Goal: Task Accomplishment & Management: Manage account settings

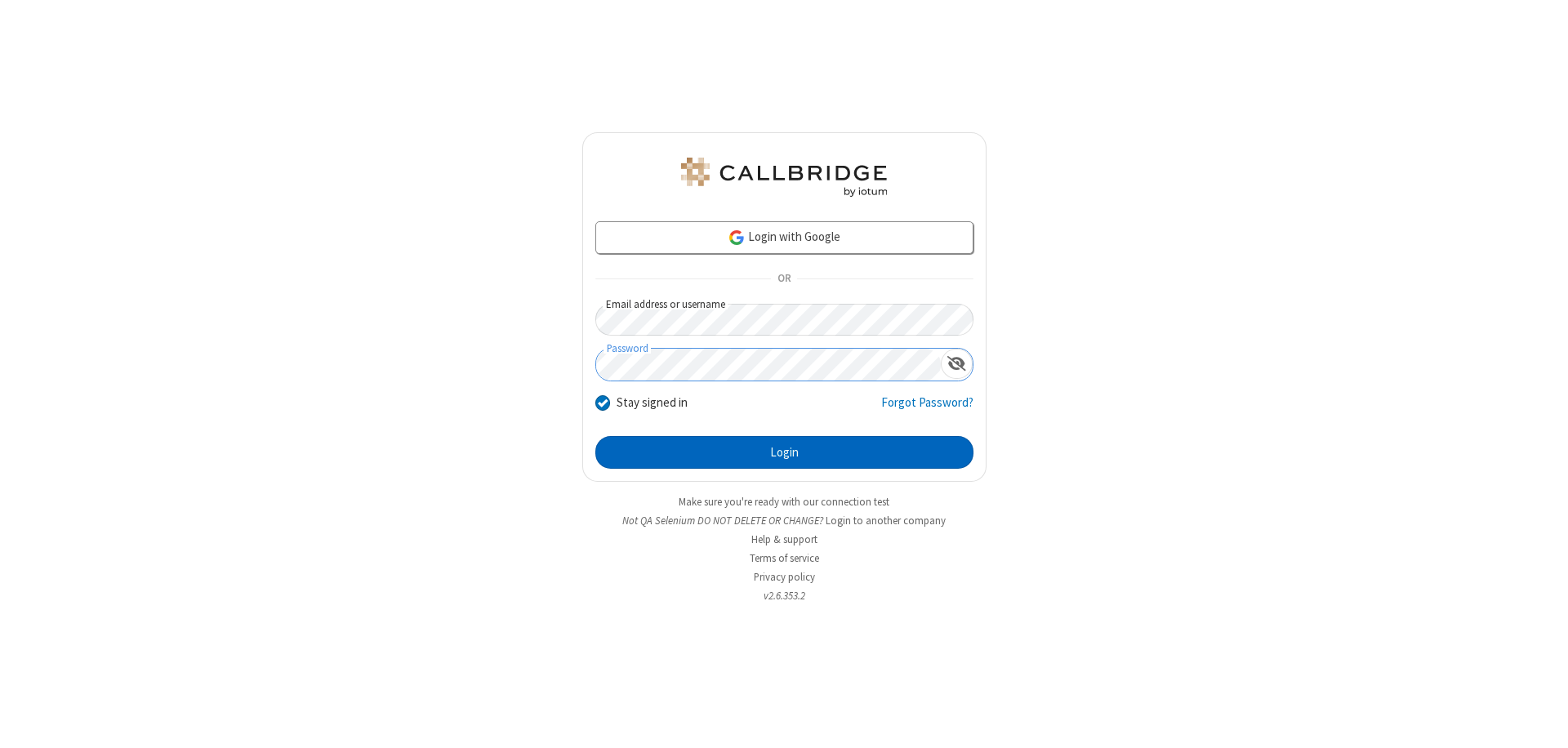
click at [784, 452] on button "Login" at bounding box center [784, 452] width 378 height 32
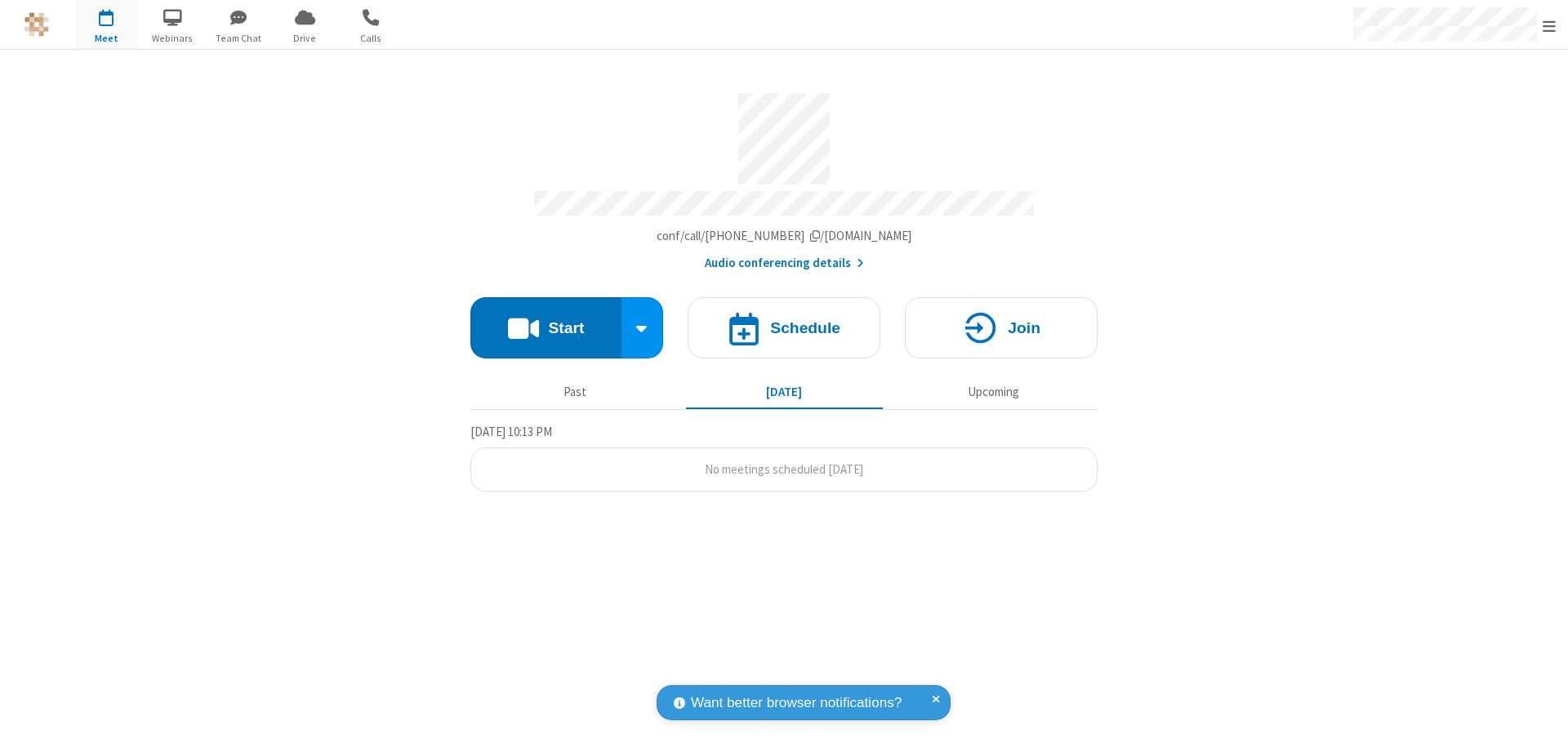
click at [1550, 26] on span "Open menu" at bounding box center [1550, 26] width 13 height 16
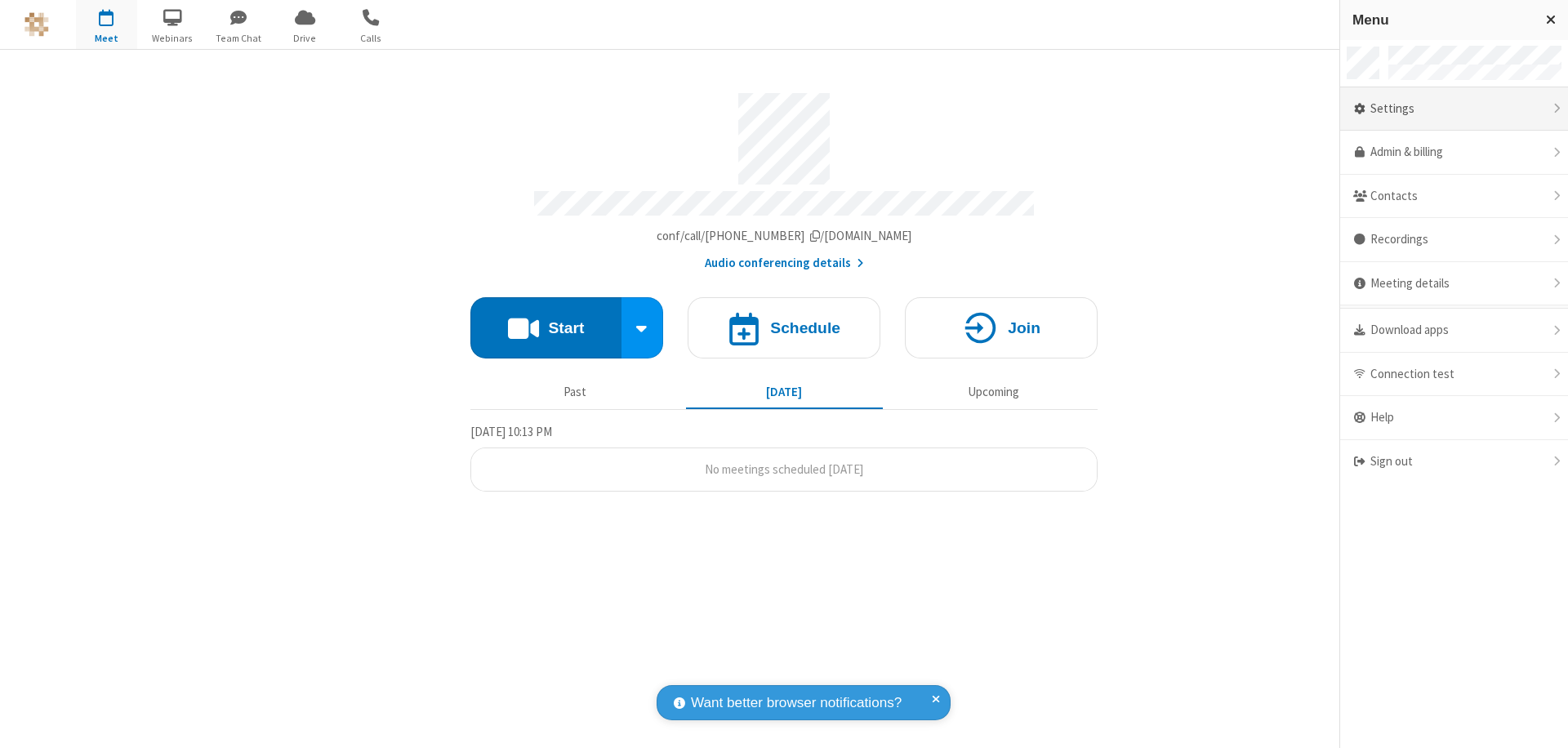
click at [1454, 108] on div "Settings" at bounding box center [1454, 109] width 228 height 44
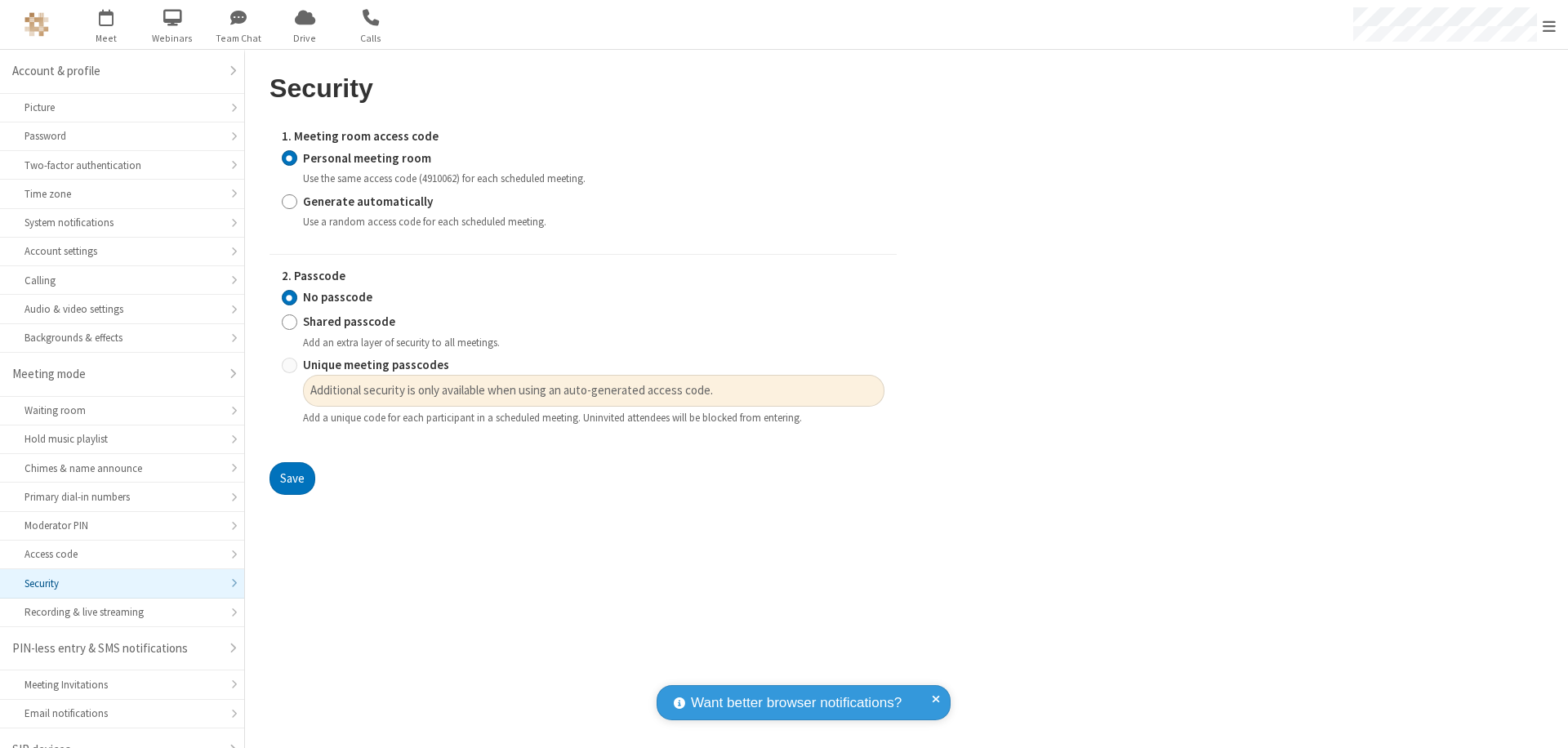
scroll to position [23, 0]
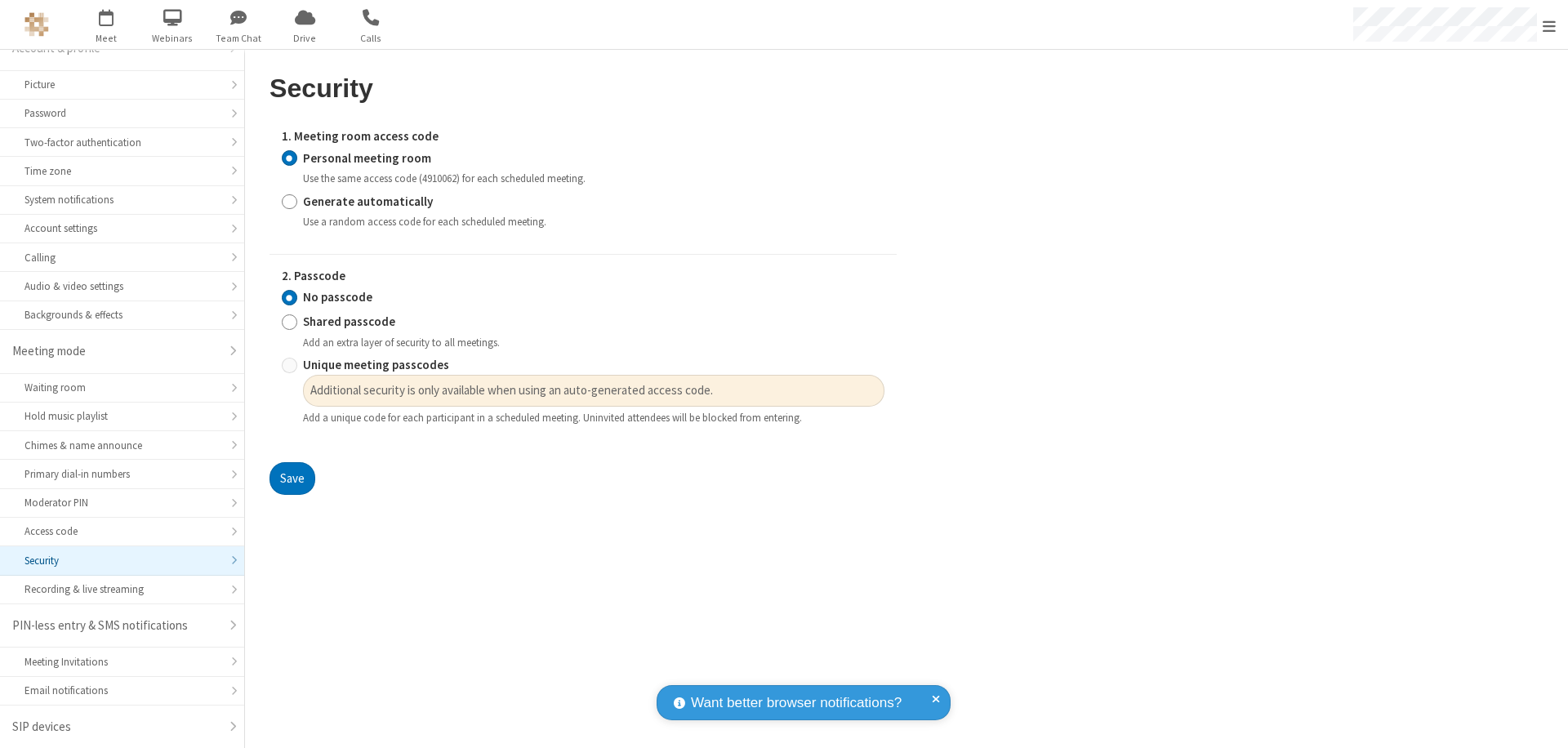
click at [289, 201] on input "Generate automatically" at bounding box center [289, 201] width 15 height 17
radio input "true"
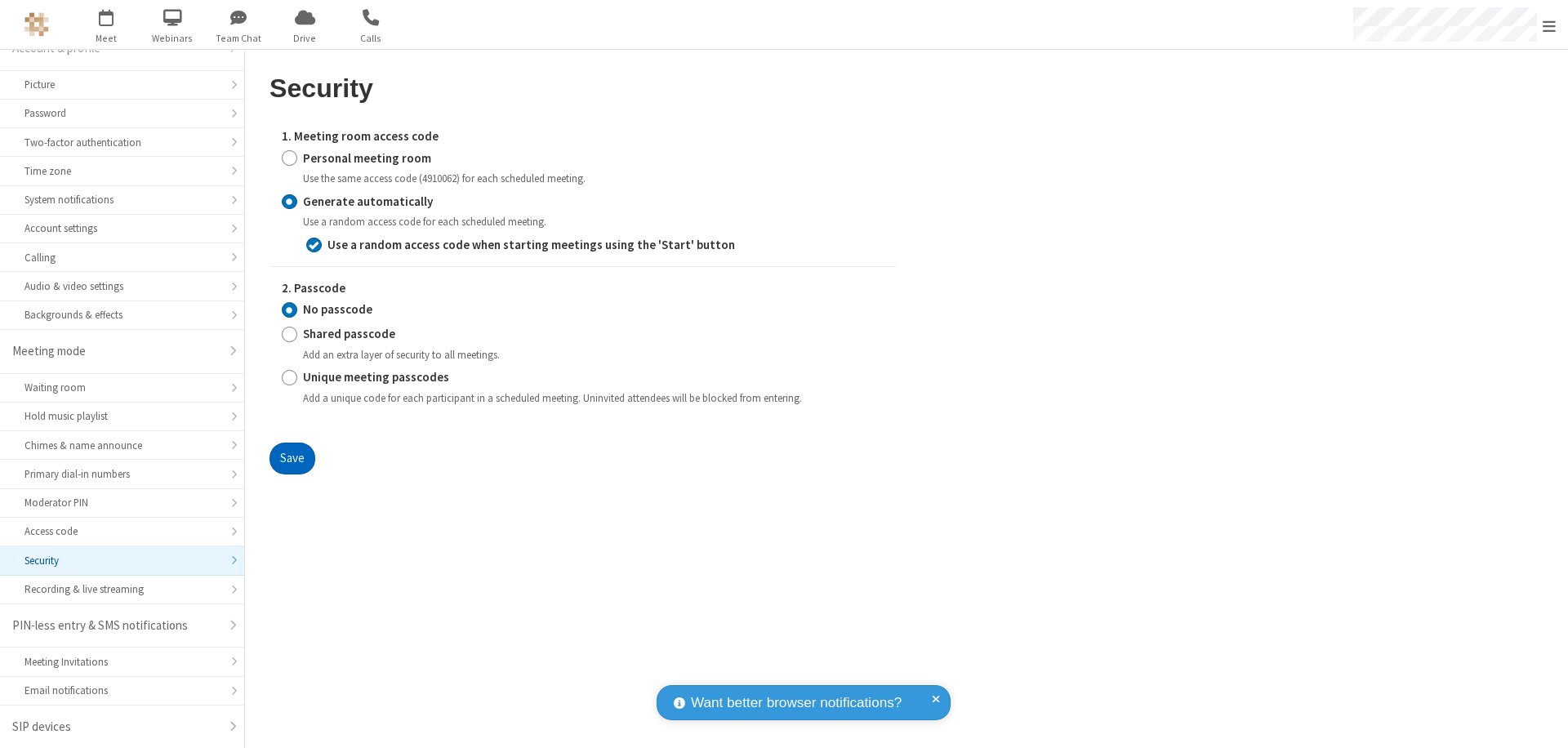
click at [291, 458] on button "Save" at bounding box center [292, 459] width 46 height 32
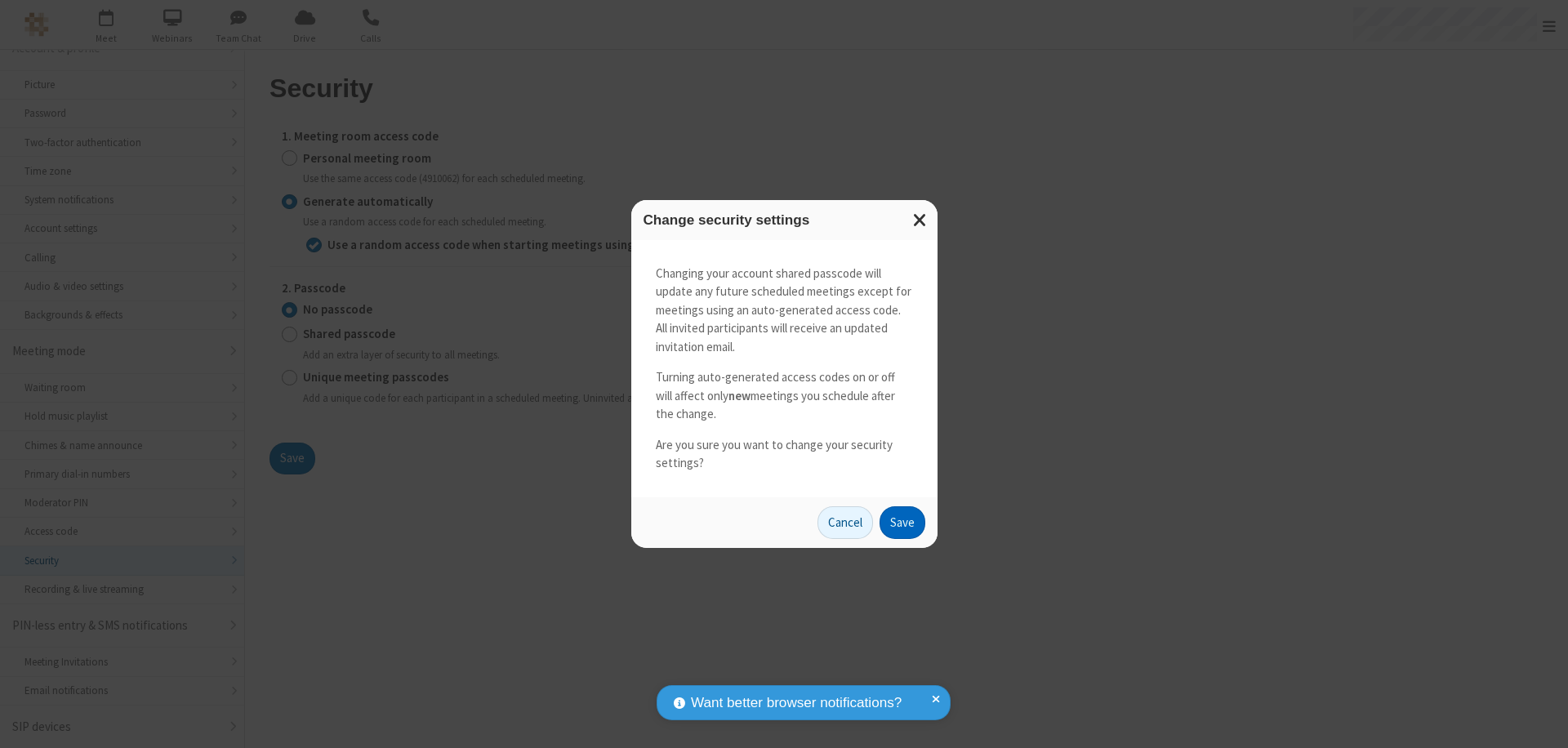
click at [902, 522] on button "Save" at bounding box center [903, 522] width 46 height 32
